Goal: Check status: Check status

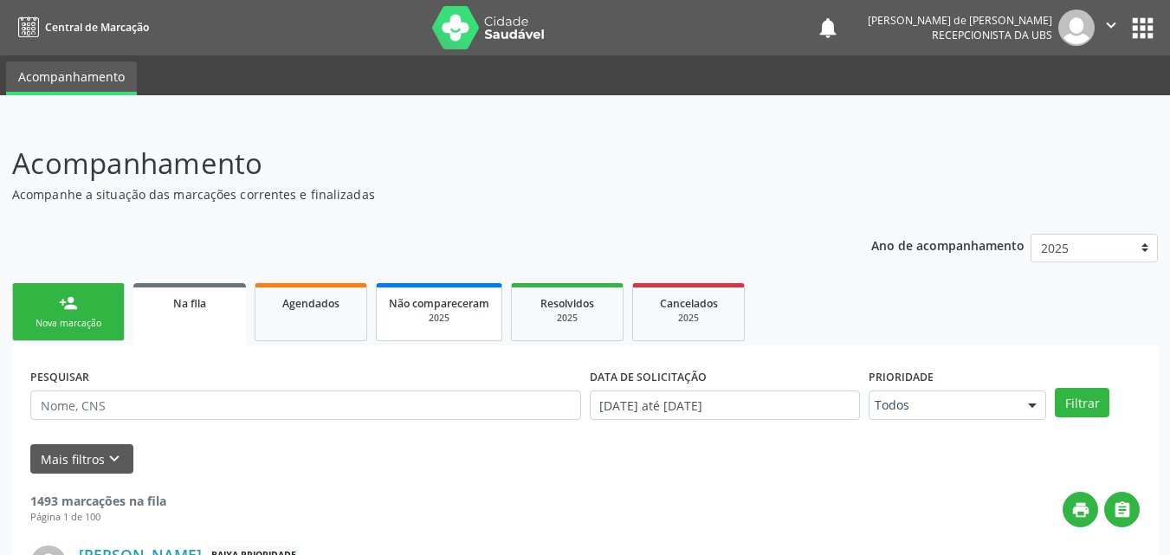
scroll to position [41, 0]
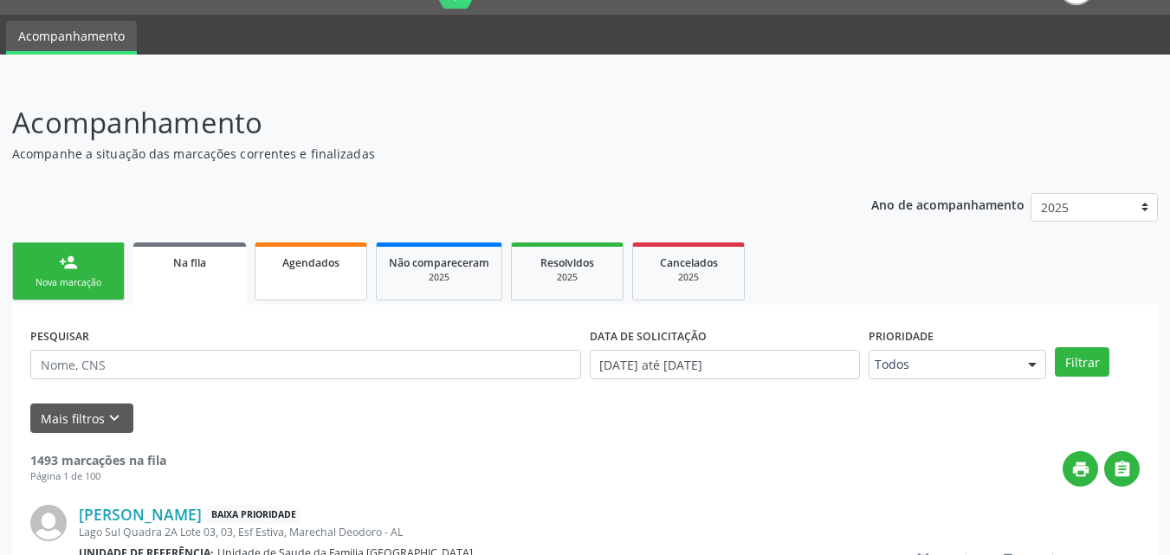
click at [314, 269] on span "Agendados" at bounding box center [310, 263] width 57 height 15
select select "9"
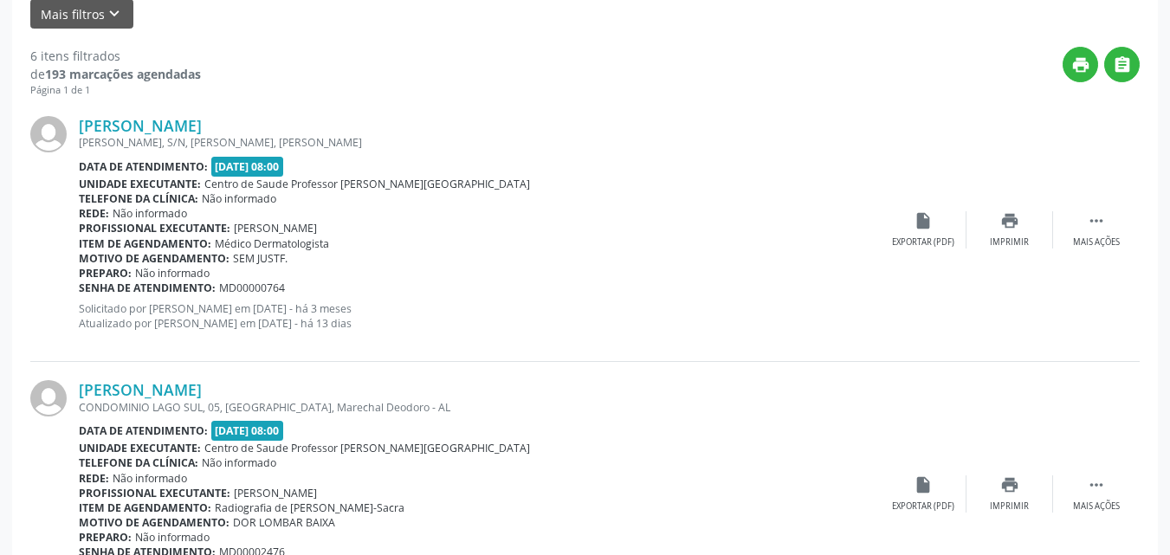
scroll to position [0, 0]
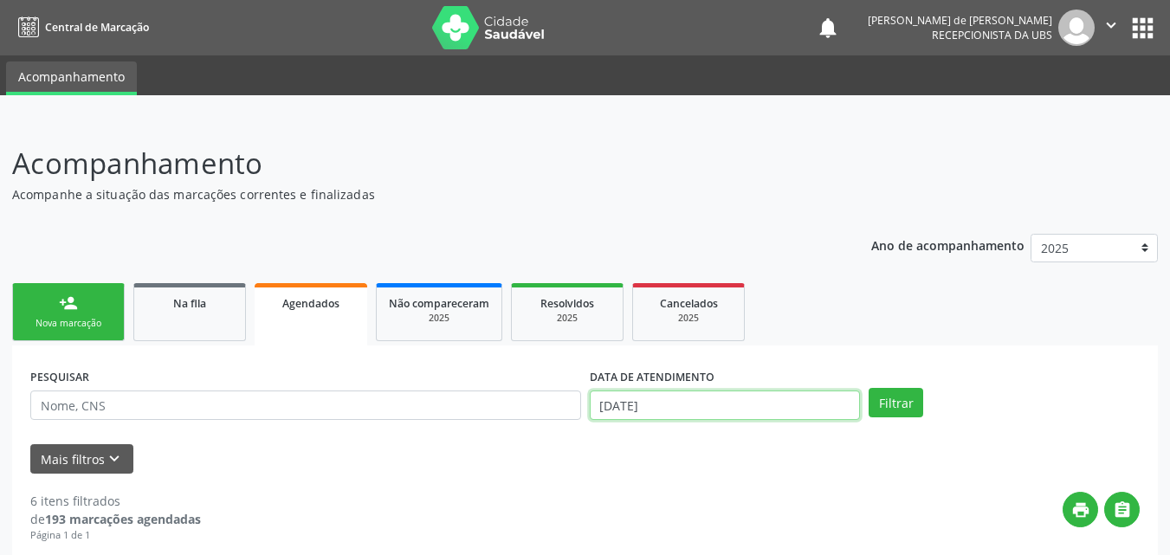
click at [649, 408] on input "[DATE]" at bounding box center [725, 405] width 271 height 29
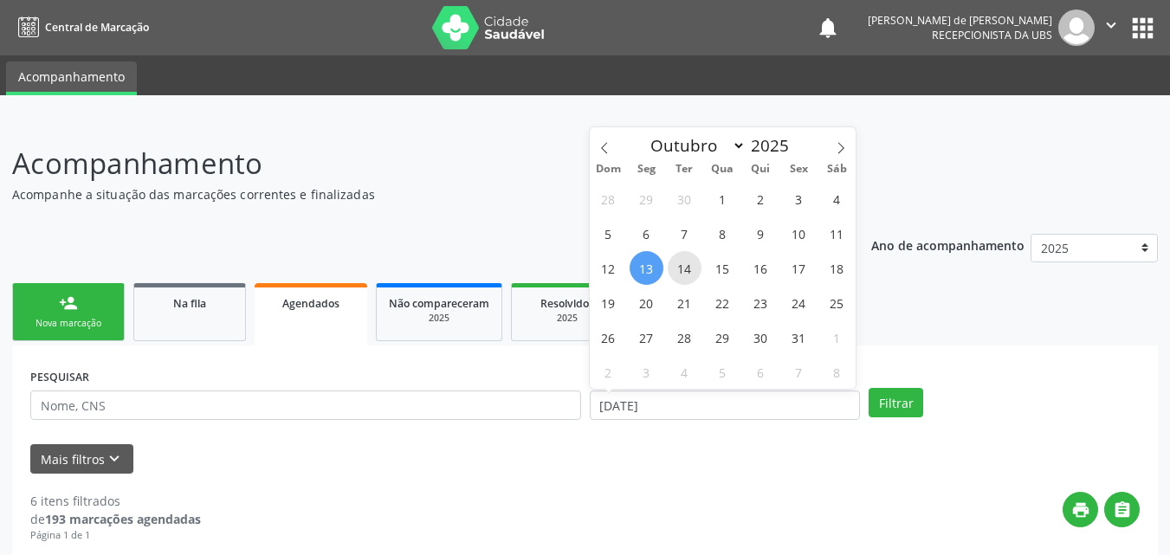
click at [689, 274] on span "14" at bounding box center [685, 268] width 34 height 34
type input "[DATE]"
click at [645, 260] on span "13" at bounding box center [647, 268] width 34 height 34
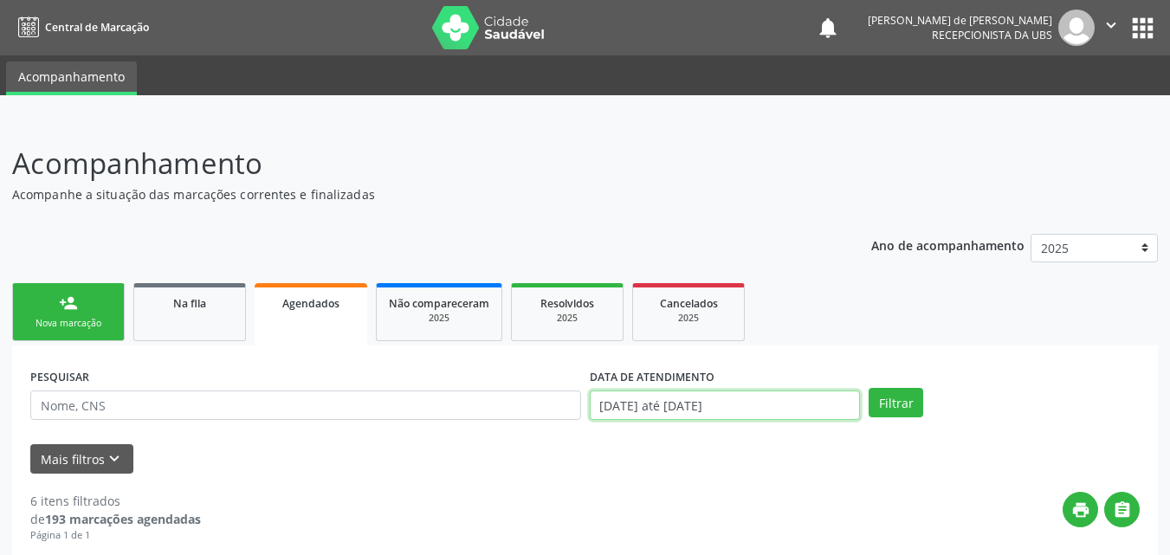
click at [713, 412] on input "[DATE] até [DATE]" at bounding box center [725, 405] width 271 height 29
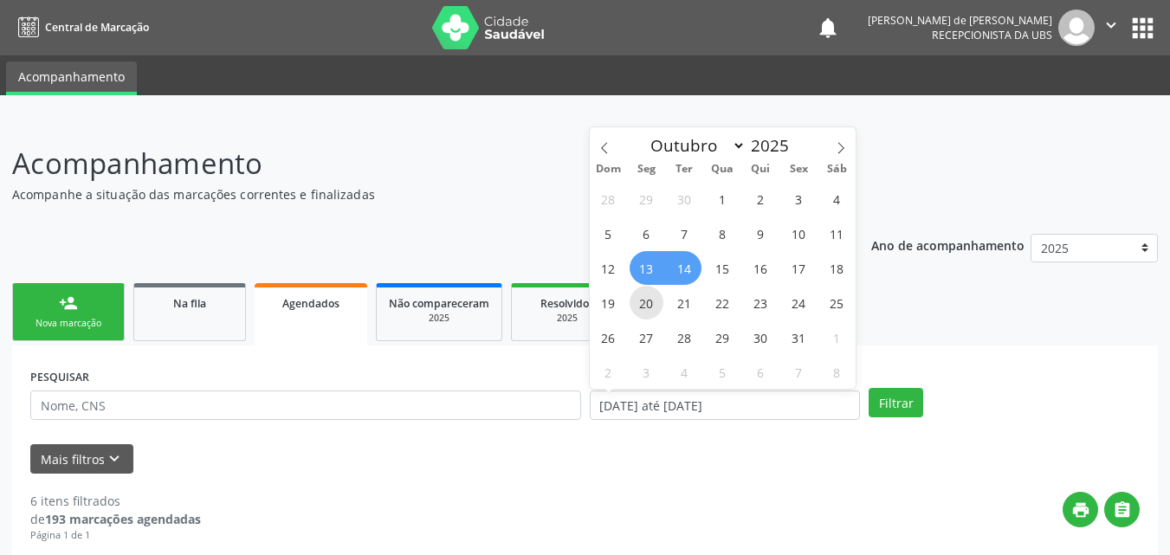
click at [644, 308] on span "20" at bounding box center [647, 303] width 34 height 34
type input "[DATE]"
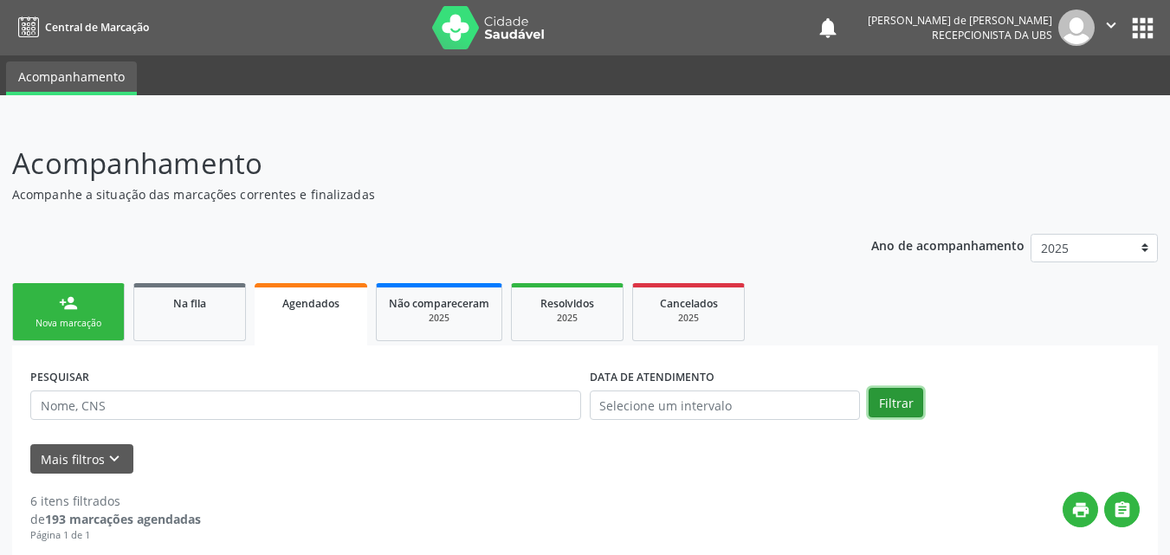
click at [893, 406] on button "Filtrar" at bounding box center [896, 402] width 55 height 29
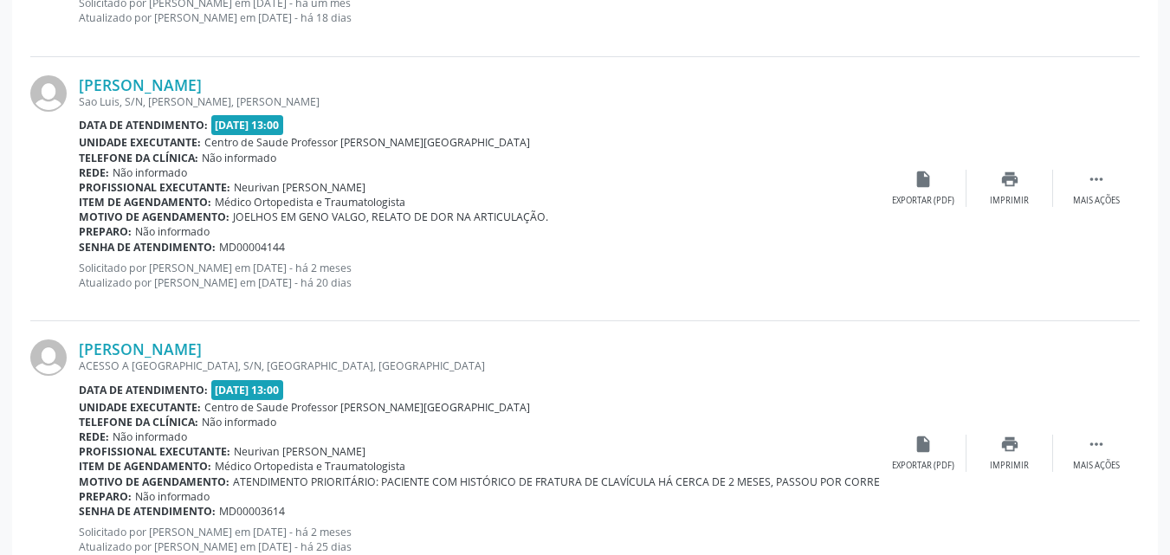
scroll to position [4021, 0]
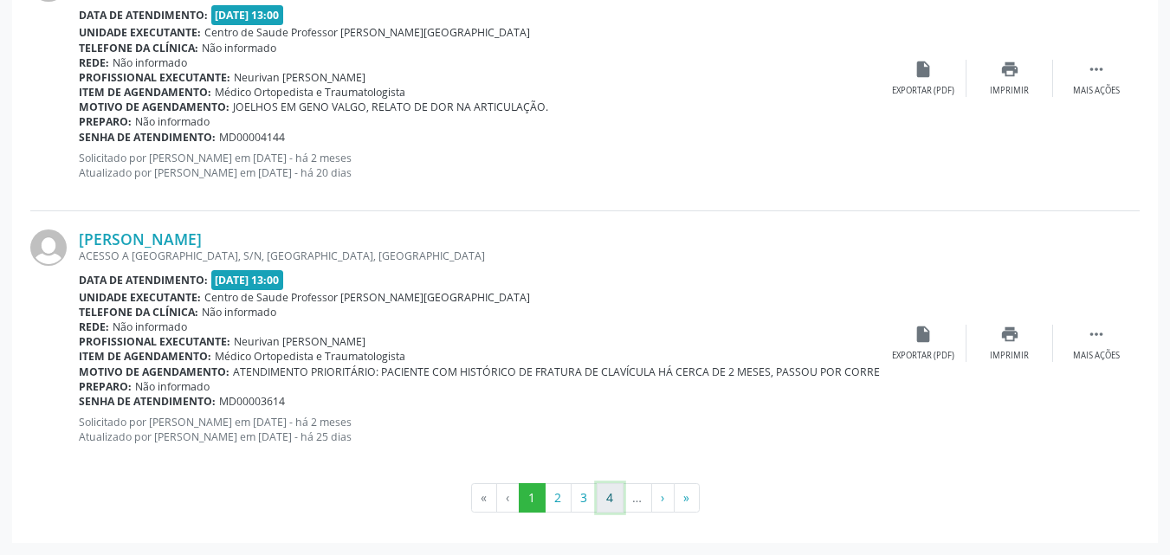
click at [606, 499] on button "4" at bounding box center [610, 497] width 27 height 29
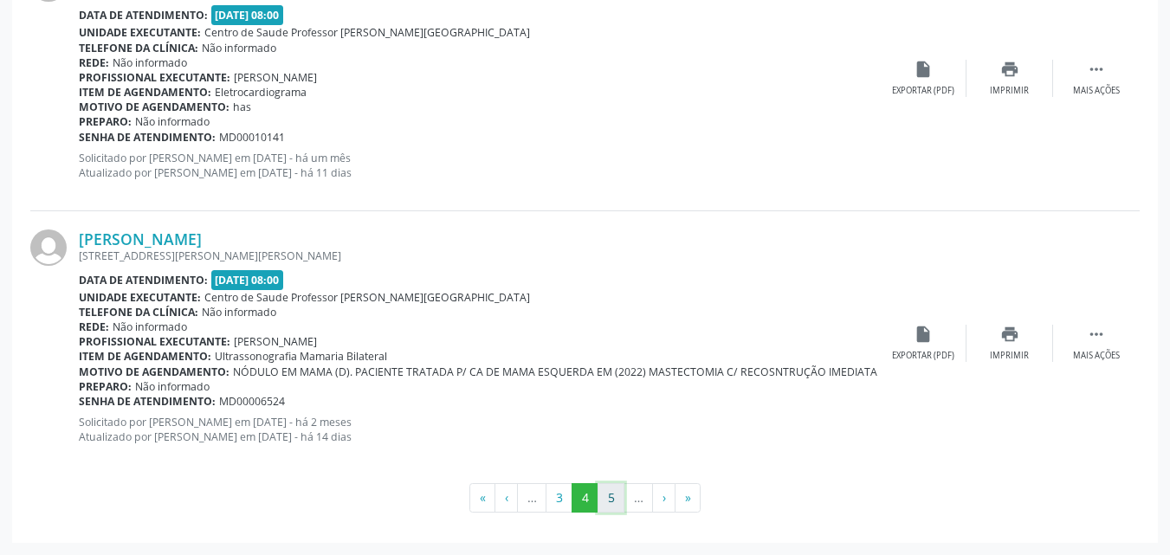
click at [609, 500] on button "5" at bounding box center [611, 497] width 27 height 29
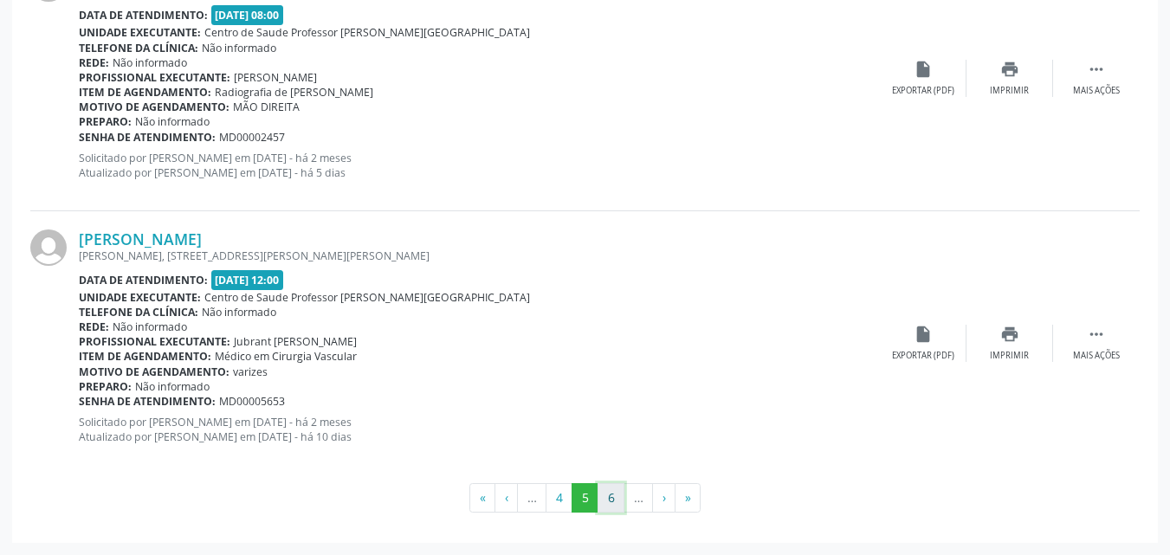
click at [609, 499] on button "6" at bounding box center [611, 497] width 27 height 29
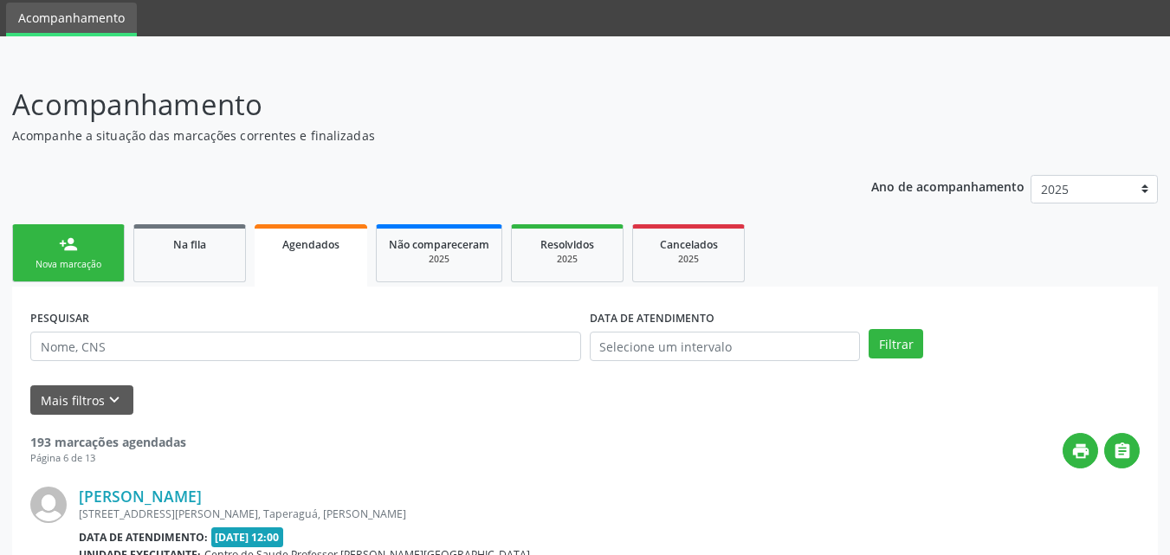
scroll to position [4039, 0]
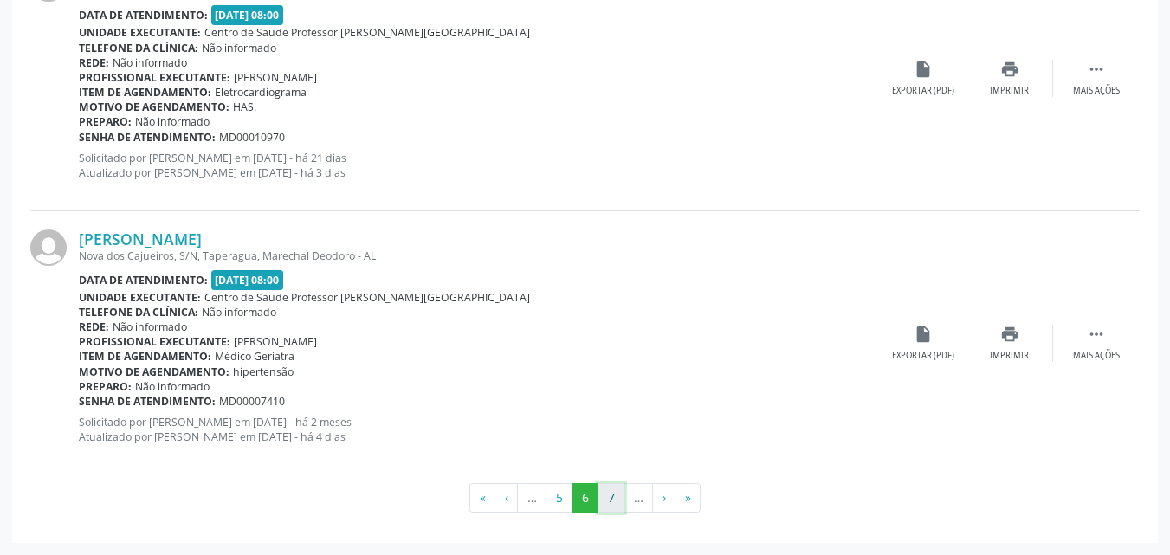
click at [620, 504] on button "7" at bounding box center [611, 497] width 27 height 29
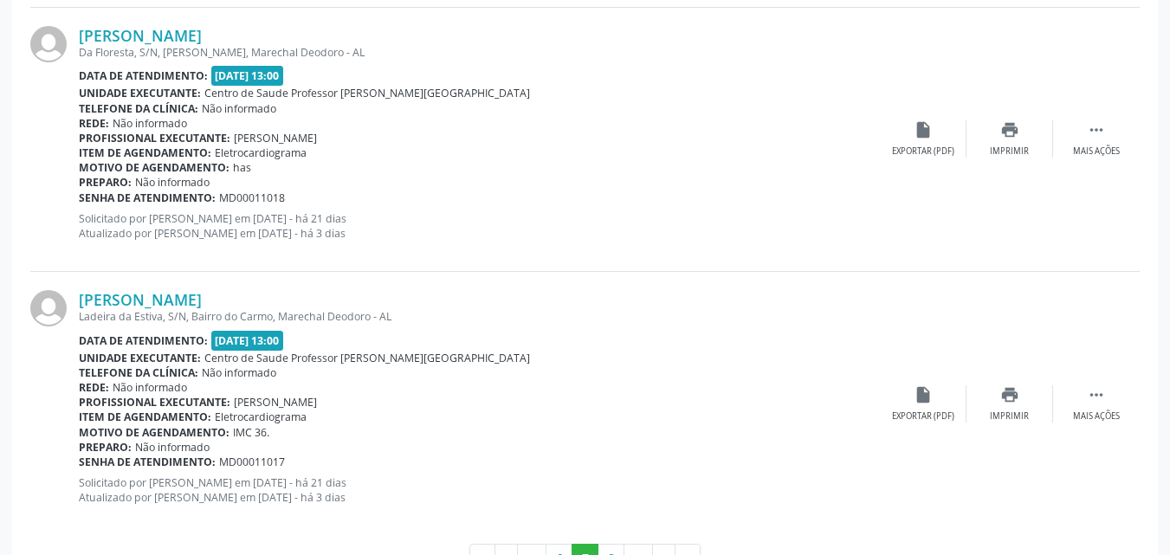
scroll to position [4021, 0]
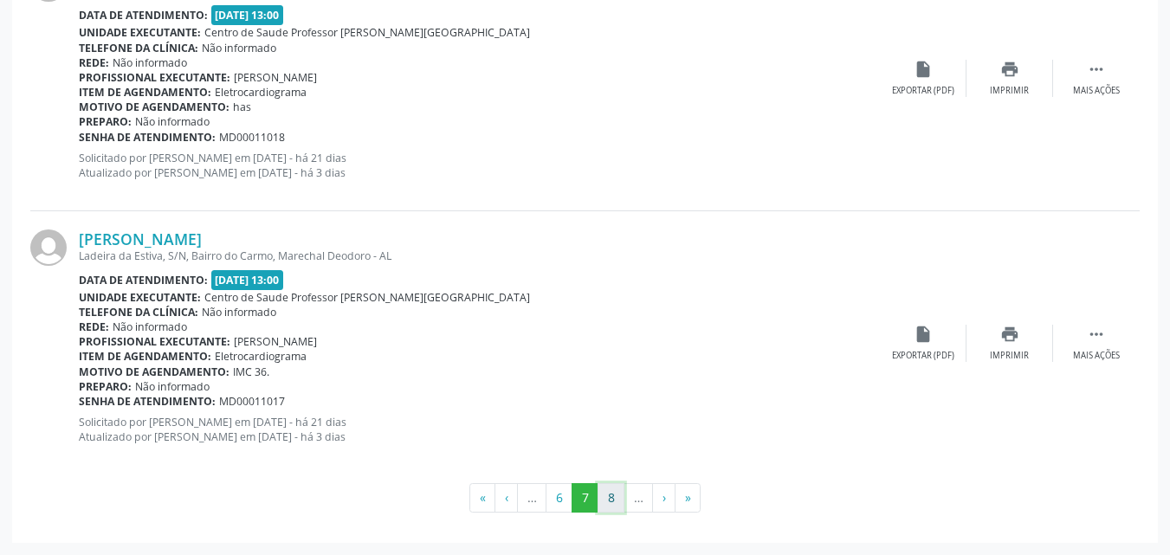
click at [609, 503] on button "8" at bounding box center [611, 497] width 27 height 29
click at [614, 499] on button "9" at bounding box center [611, 497] width 27 height 29
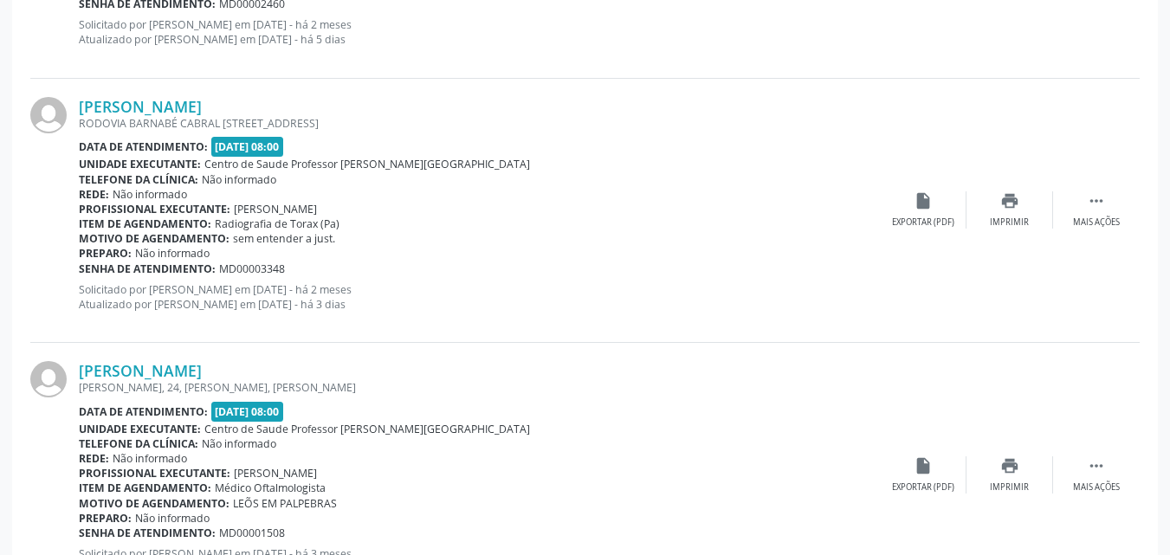
scroll to position [4093, 0]
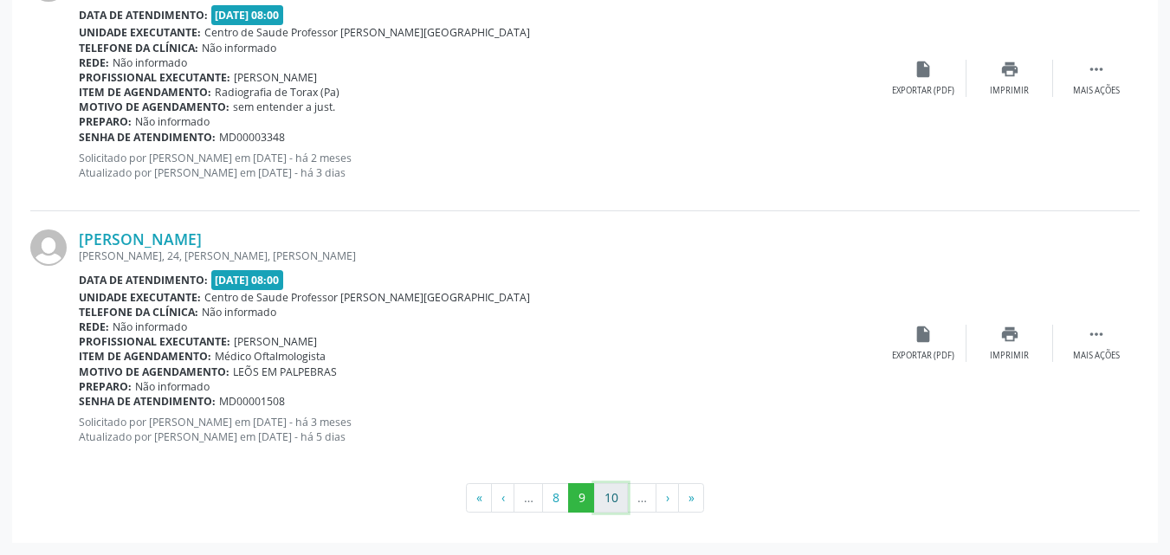
click at [618, 500] on button "10" at bounding box center [611, 497] width 34 height 29
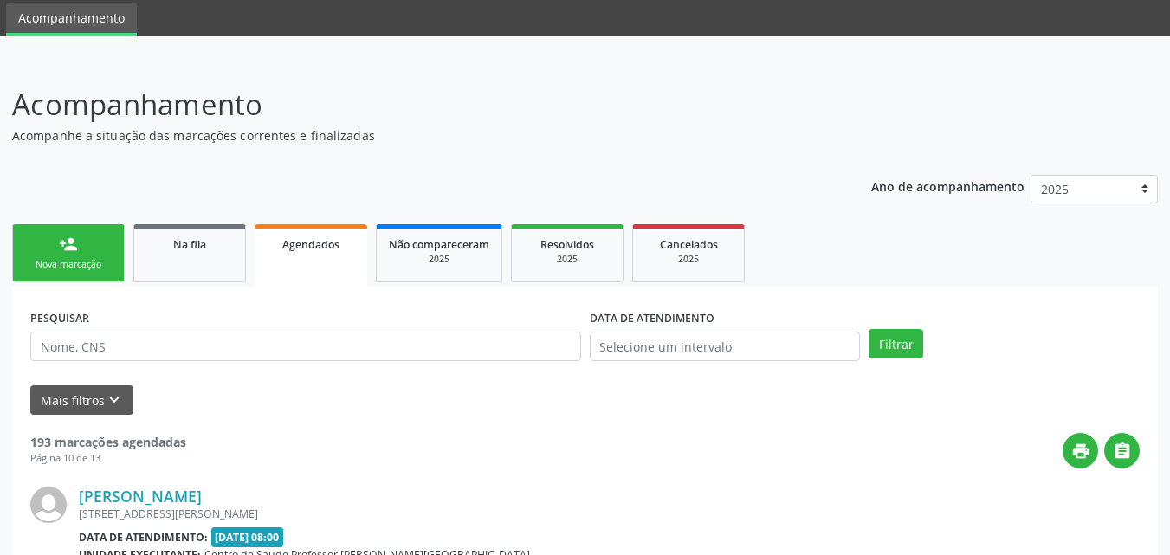
scroll to position [4039, 0]
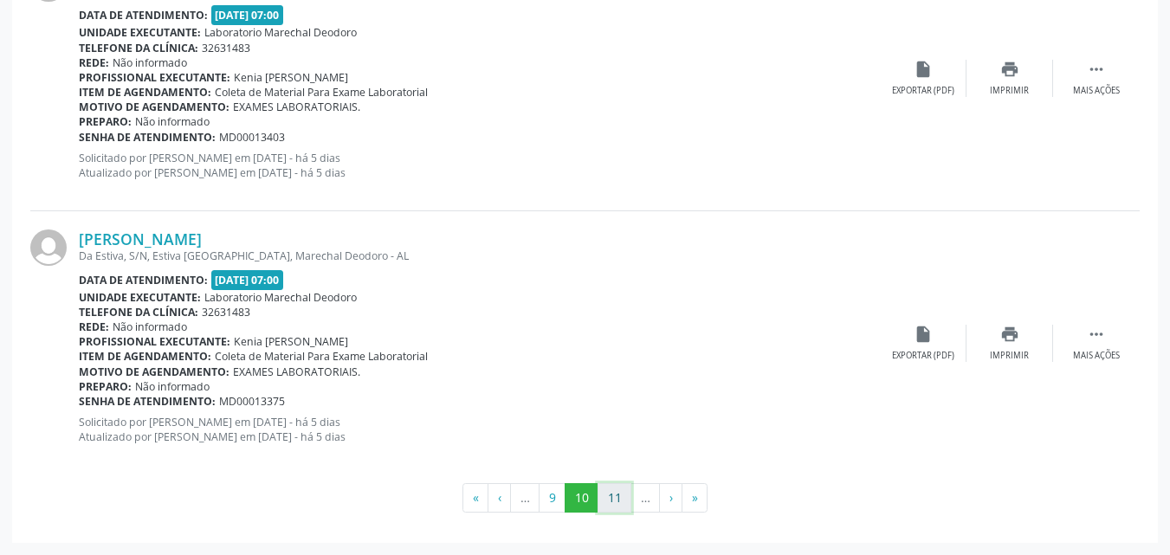
click at [611, 494] on button "11" at bounding box center [615, 497] width 34 height 29
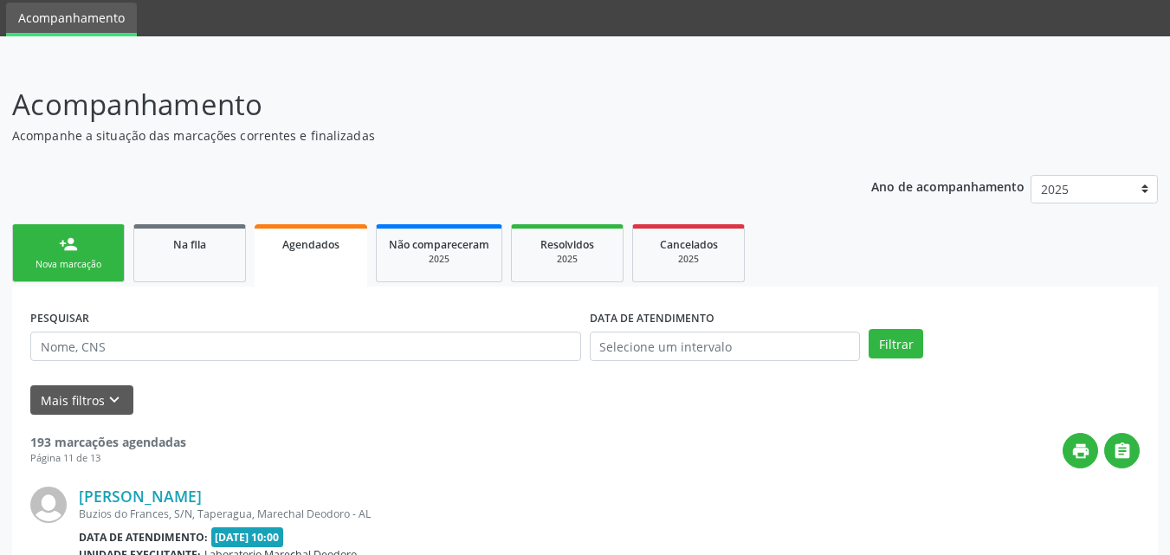
scroll to position [4057, 0]
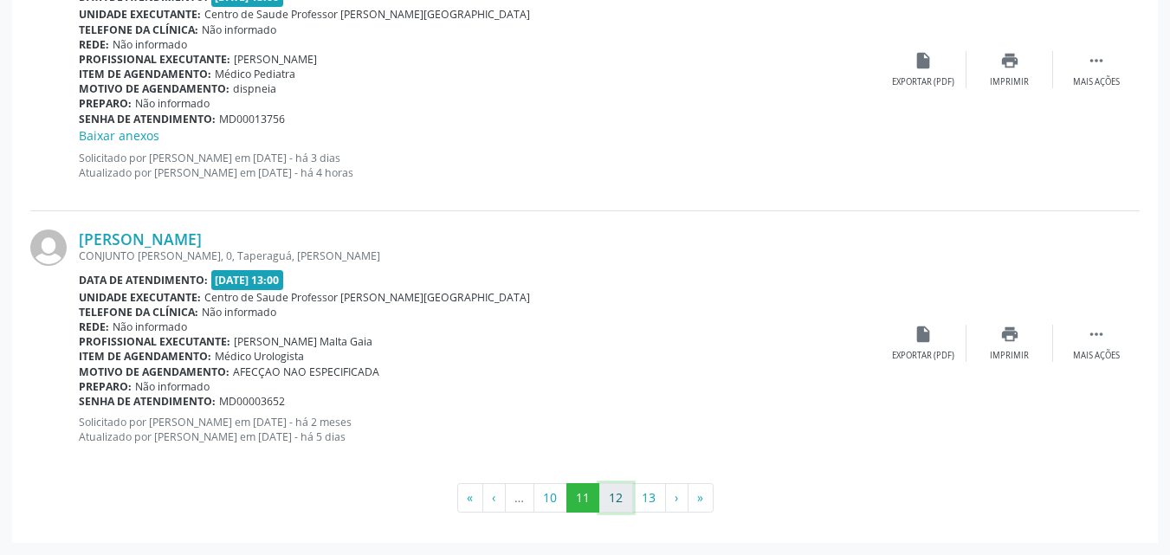
click at [619, 496] on button "12" at bounding box center [617, 497] width 34 height 29
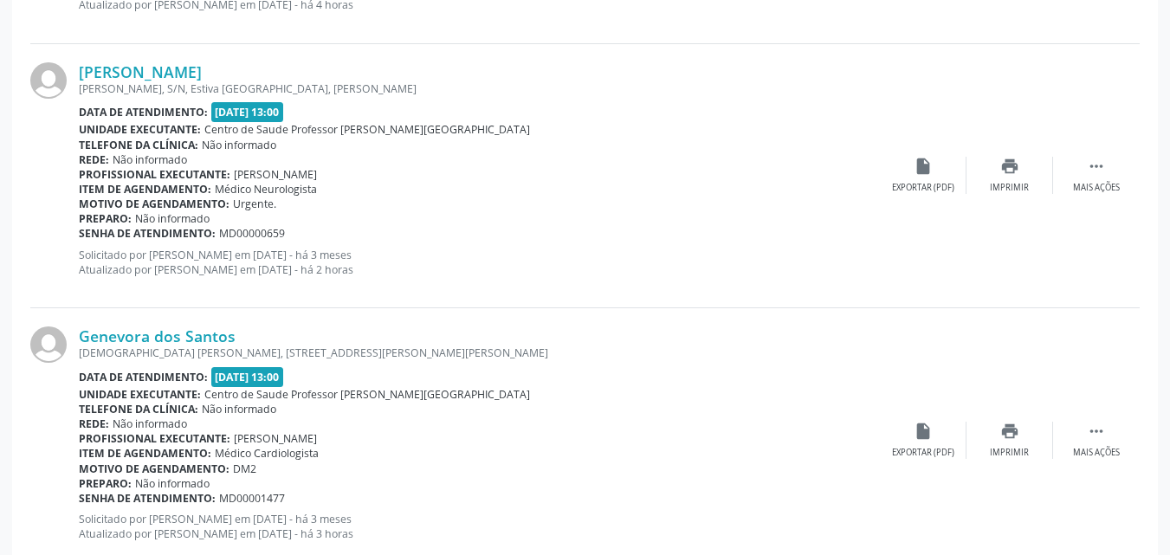
scroll to position [2581, 0]
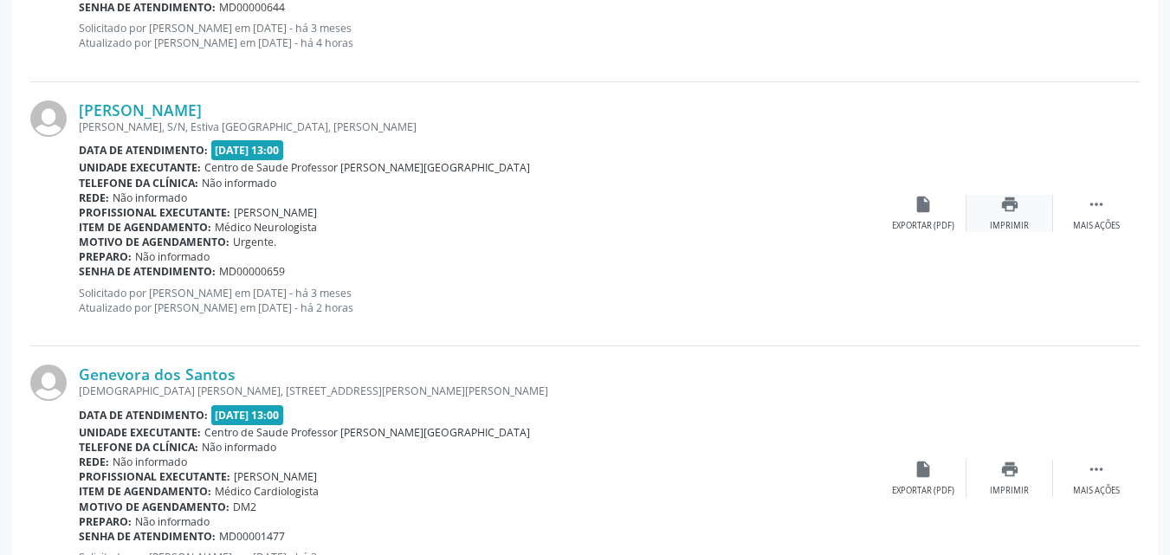
click at [995, 214] on div "print Imprimir" at bounding box center [1010, 213] width 87 height 37
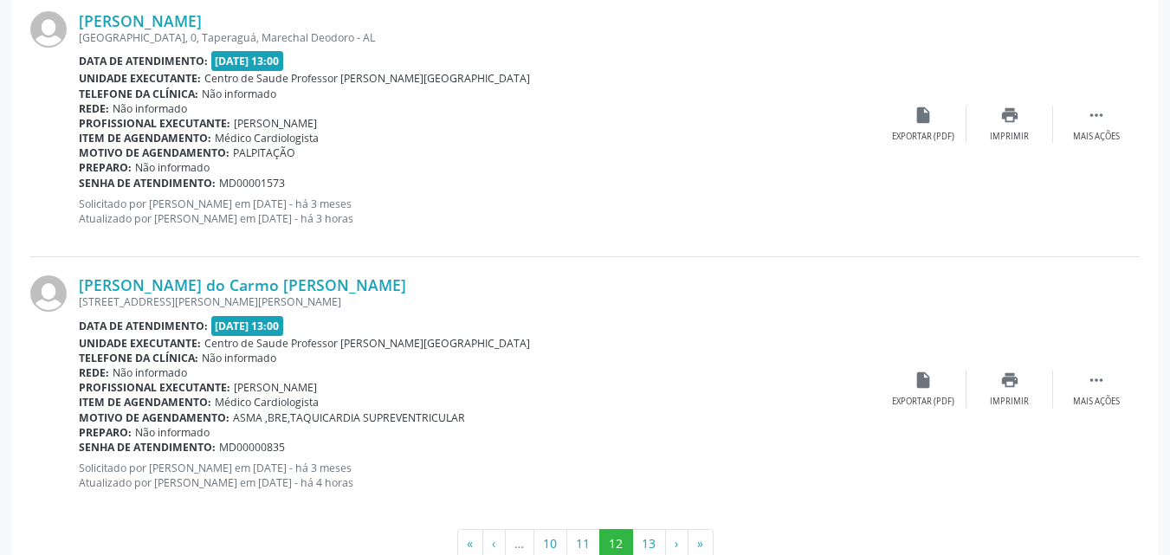
scroll to position [4039, 0]
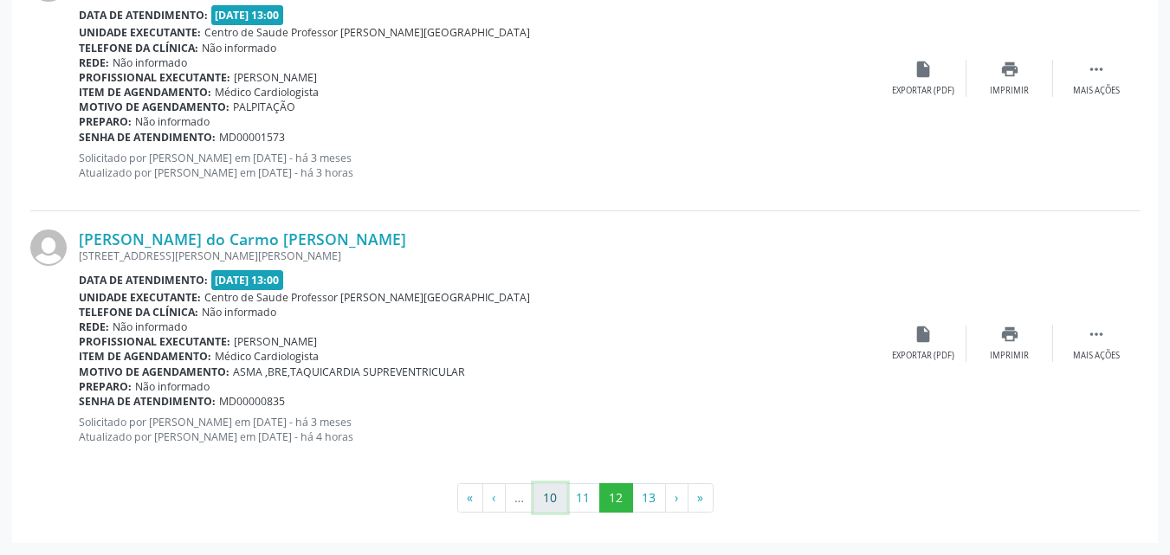
click at [549, 501] on button "10" at bounding box center [551, 497] width 34 height 29
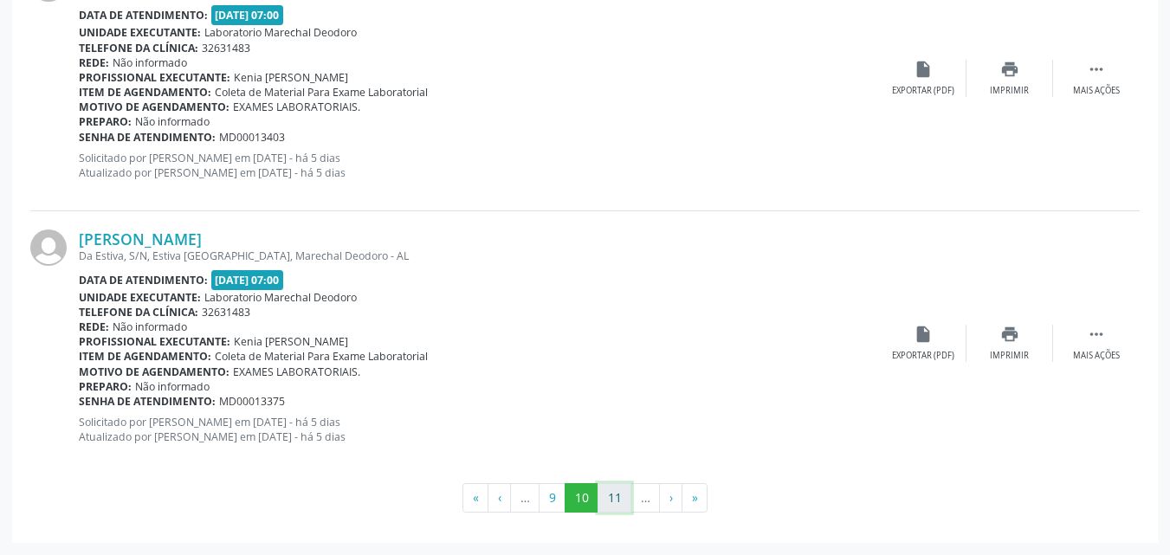
click at [611, 505] on button "11" at bounding box center [615, 497] width 34 height 29
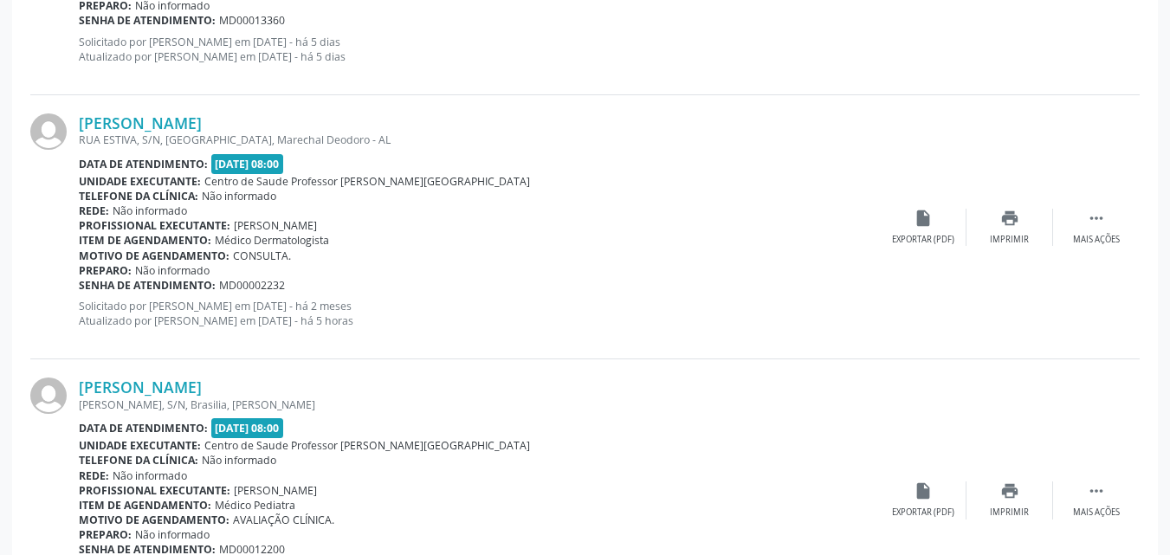
scroll to position [2784, 0]
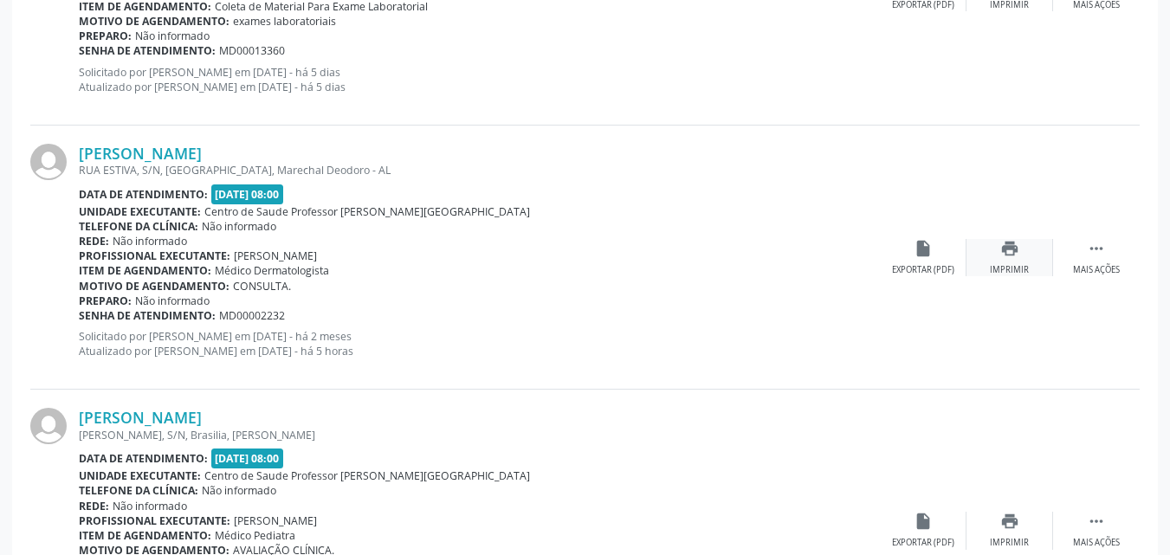
click at [1001, 274] on div "Imprimir" at bounding box center [1009, 270] width 39 height 12
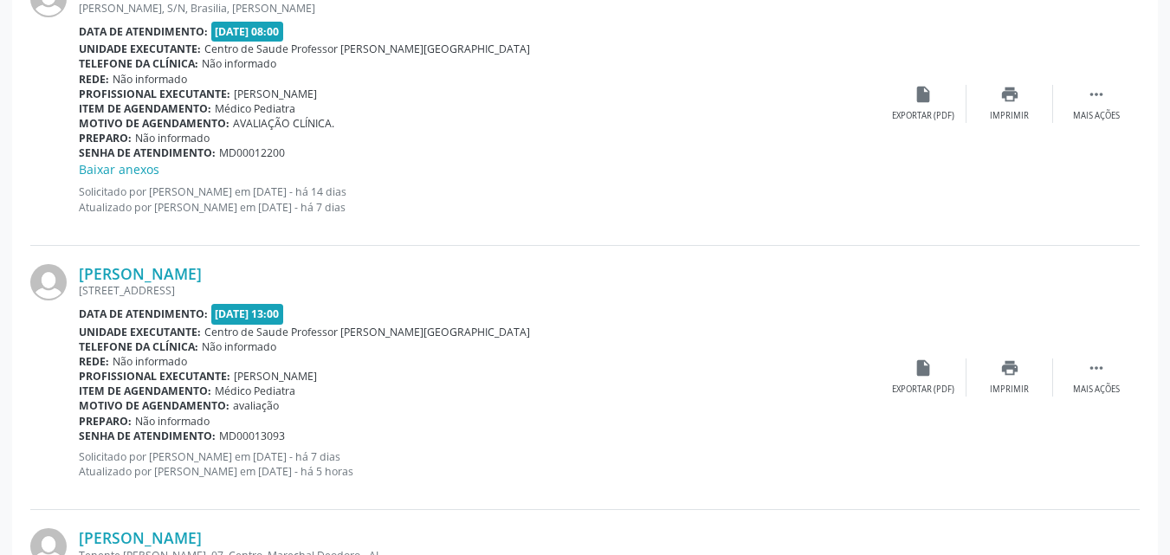
scroll to position [4057, 0]
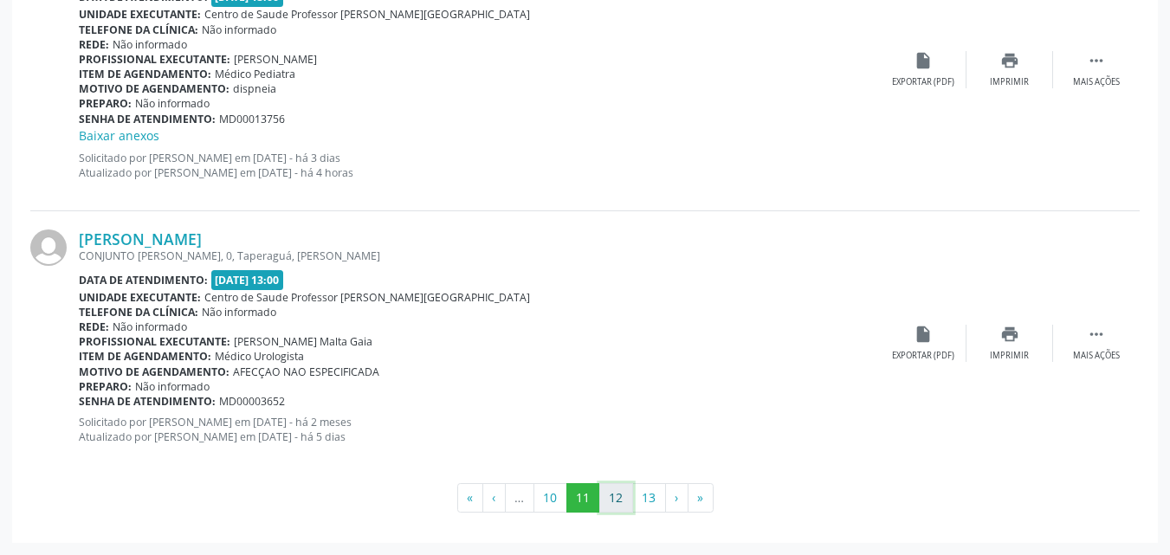
click at [619, 500] on button "12" at bounding box center [617, 497] width 34 height 29
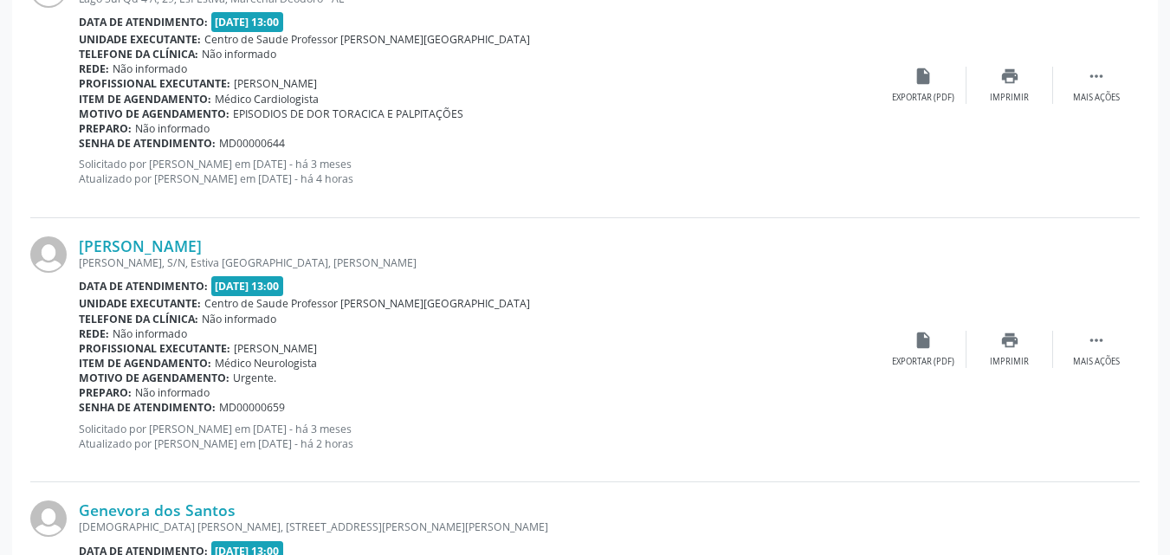
scroll to position [4039, 0]
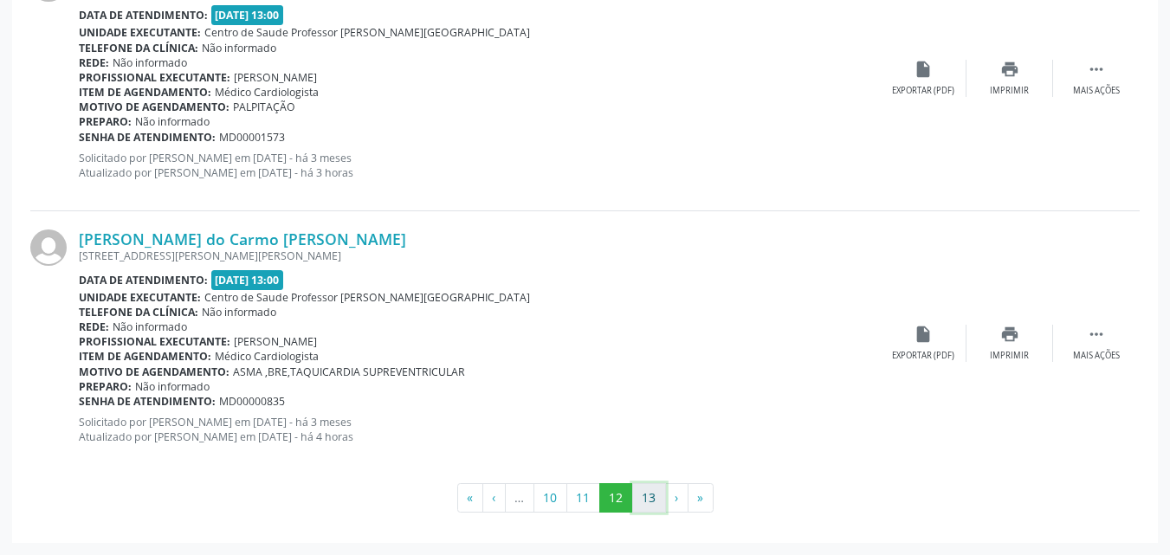
click at [658, 489] on button "13" at bounding box center [649, 497] width 34 height 29
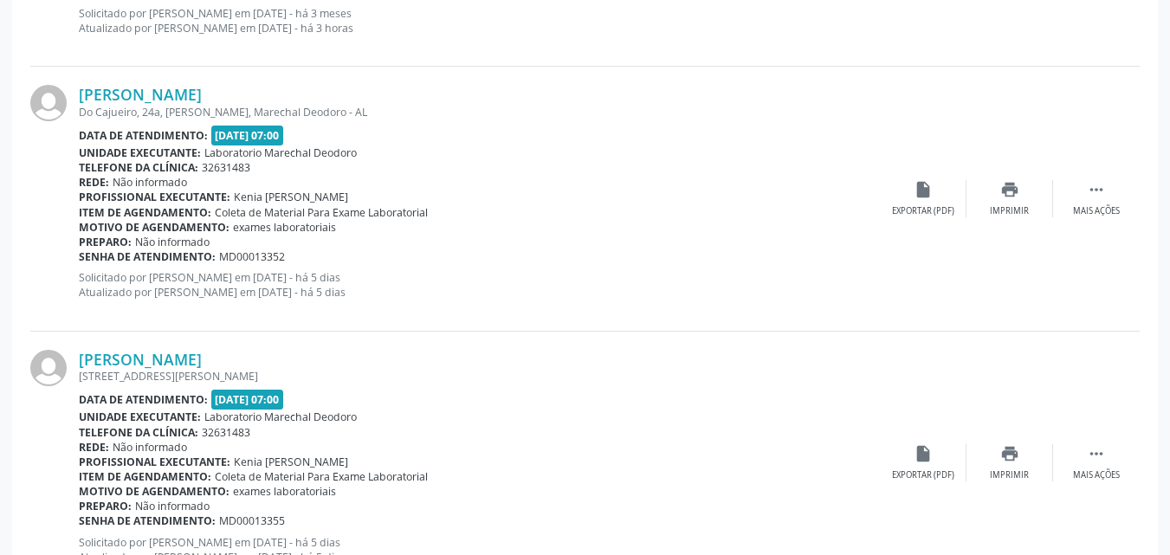
scroll to position [3491, 0]
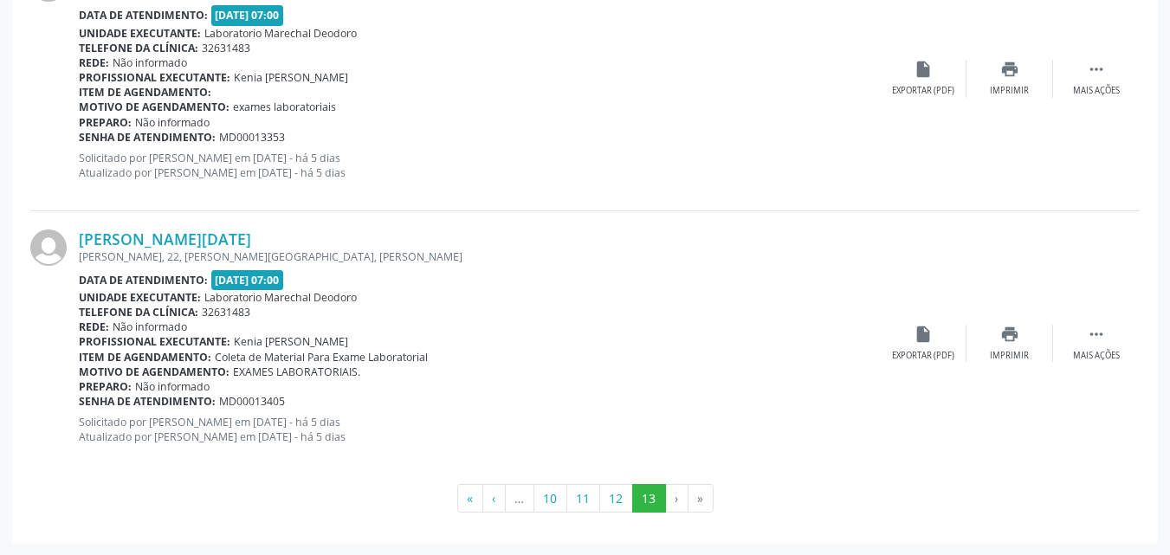
click at [675, 495] on li "›" at bounding box center [677, 498] width 23 height 29
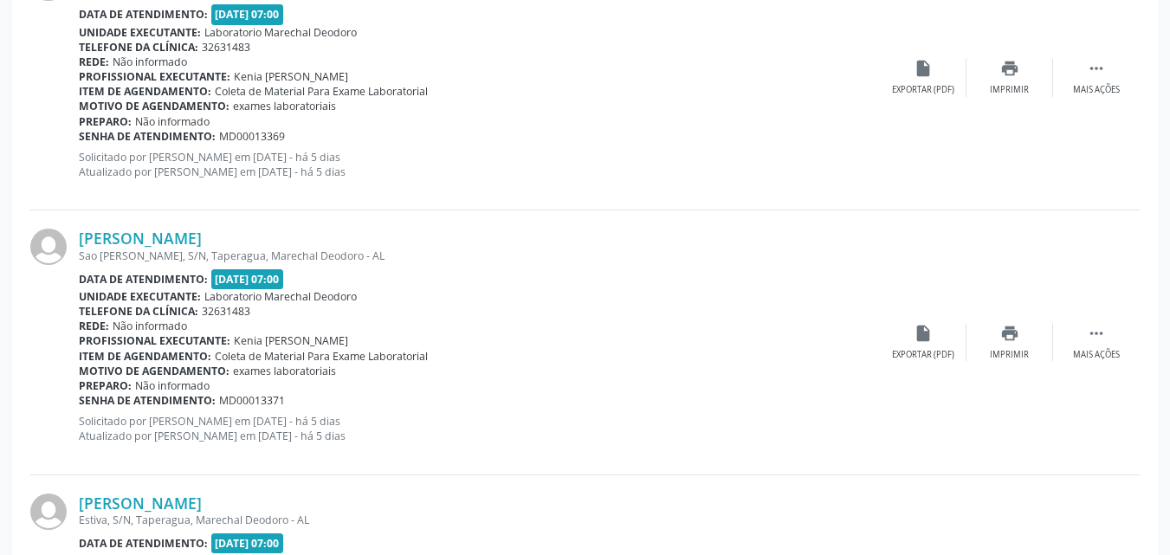
scroll to position [1470, 0]
